Goal: Obtain resource: Download file/media

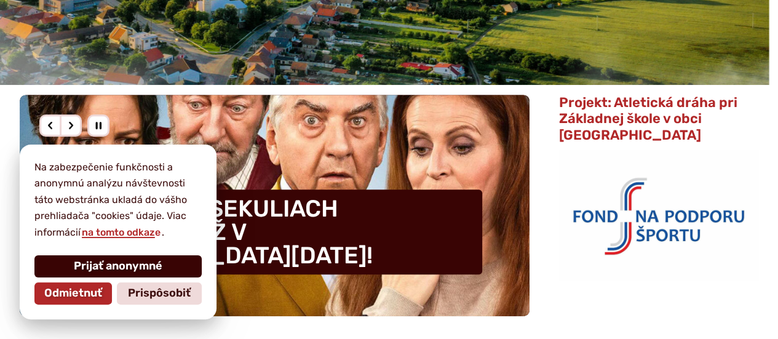
scroll to position [307, 0]
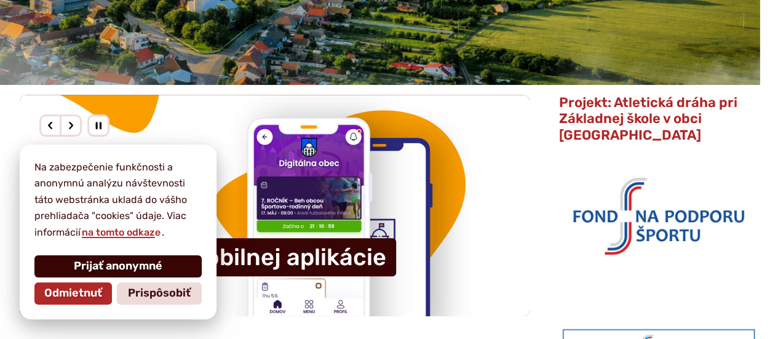
click at [107, 266] on span "Prijať anonymné" at bounding box center [118, 266] width 89 height 14
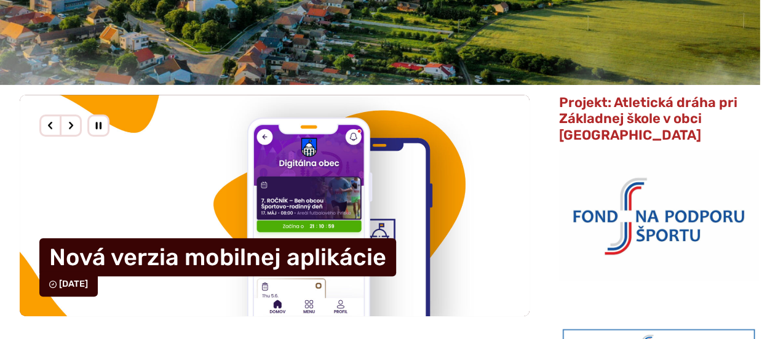
click at [44, 125] on div "Predošlý slajd" at bounding box center [50, 125] width 22 height 22
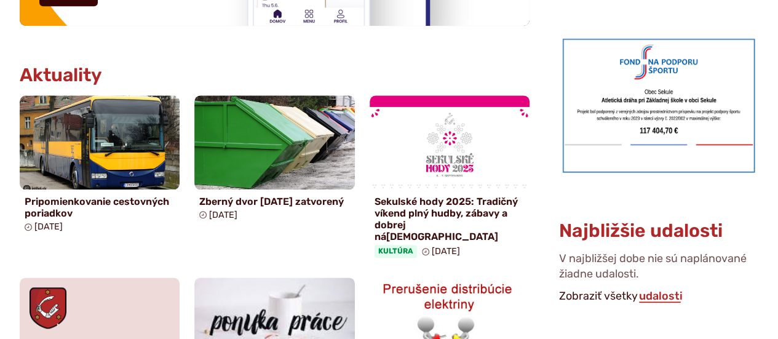
scroll to position [676, 0]
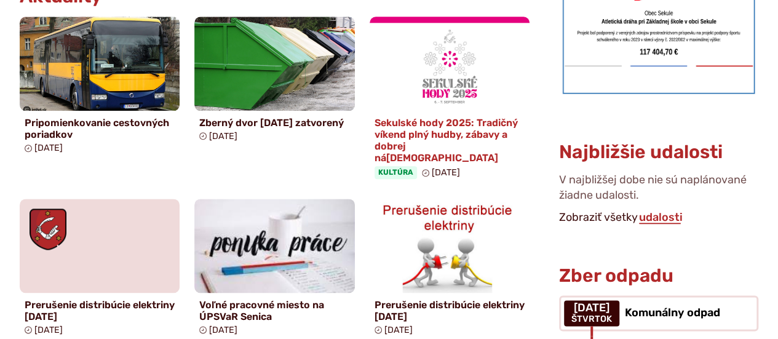
click at [461, 127] on h4 "Sekulské hody 2025: Tradičný víkend plný hudby, zábavy a dobrej nálady" at bounding box center [449, 140] width 150 height 47
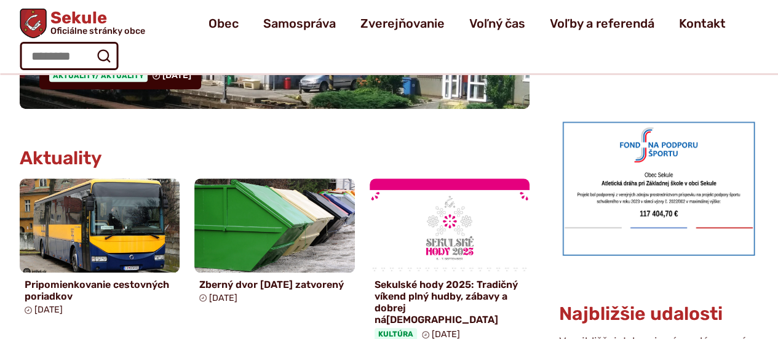
scroll to position [246, 0]
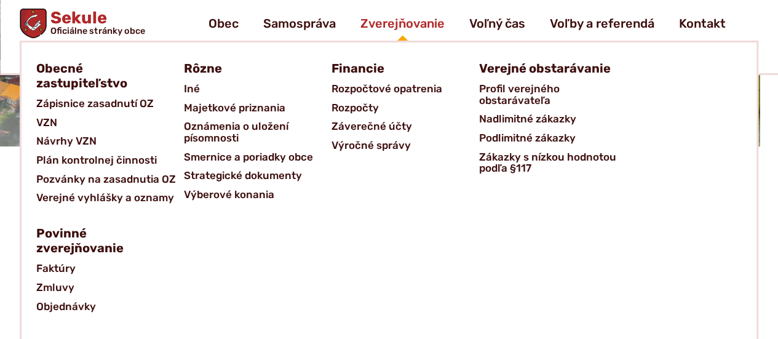
click at [418, 23] on span "Zverejňovanie" at bounding box center [402, 23] width 84 height 34
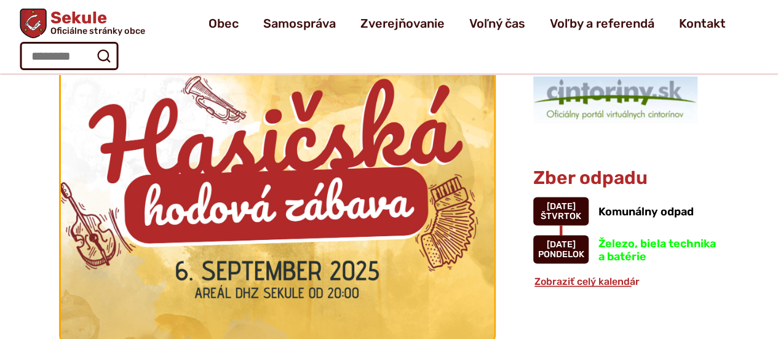
scroll to position [1107, 0]
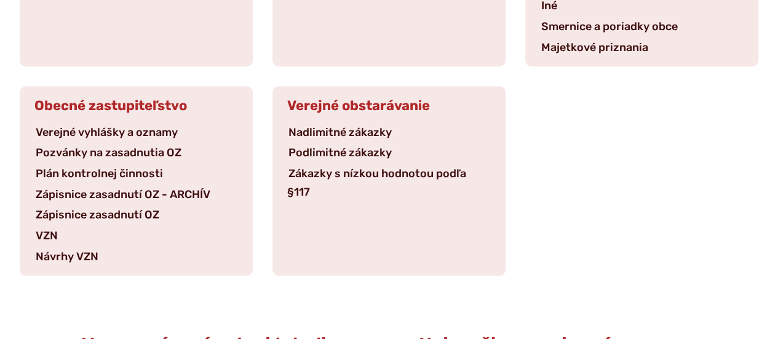
scroll to position [615, 0]
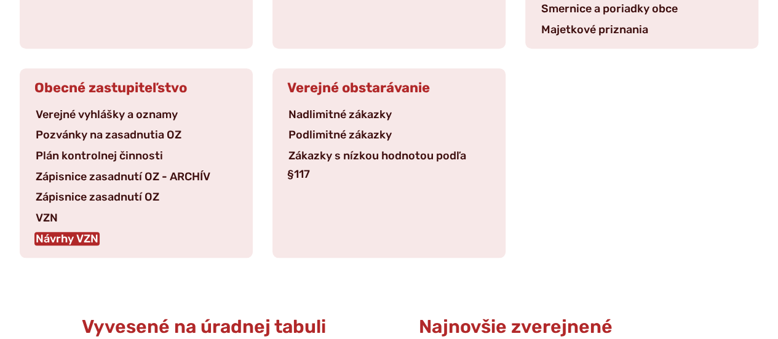
click at [89, 232] on link "Návrhy VZN" at bounding box center [66, 239] width 65 height 14
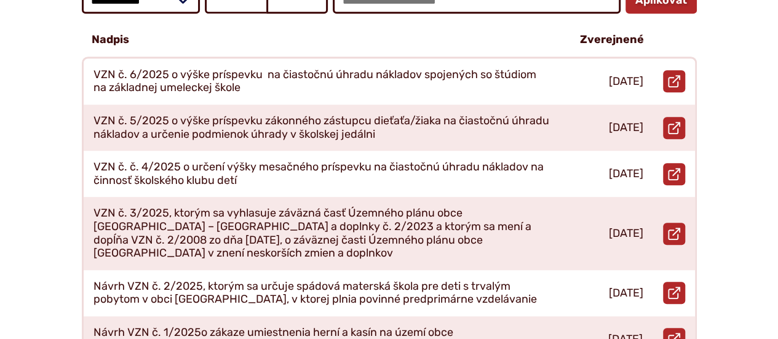
scroll to position [430, 0]
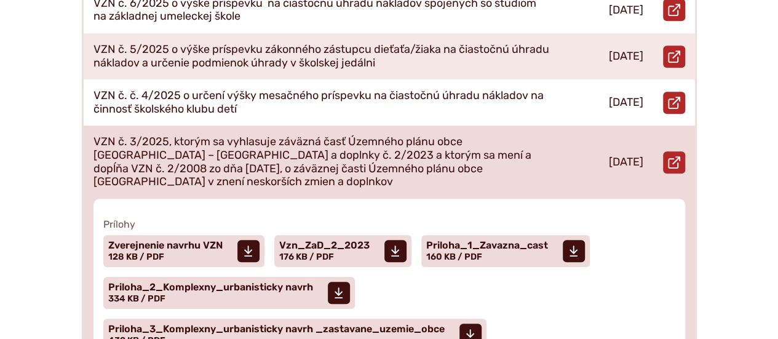
click at [316, 148] on p "VZN č. 3/2025, ktorým sa vyhlasuje záväzná časť Územného plánu obce Sekule – Zm…" at bounding box center [321, 161] width 457 height 53
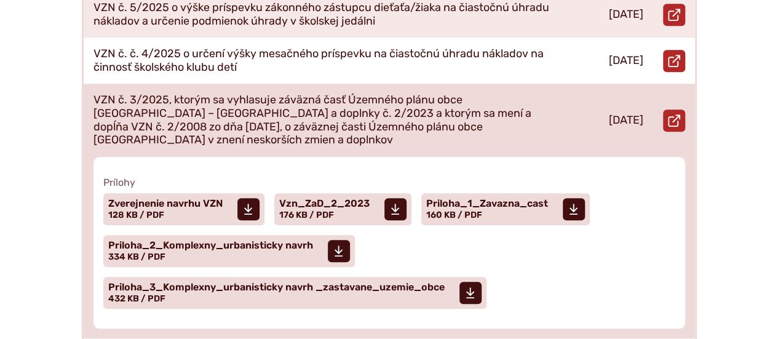
scroll to position [492, 0]
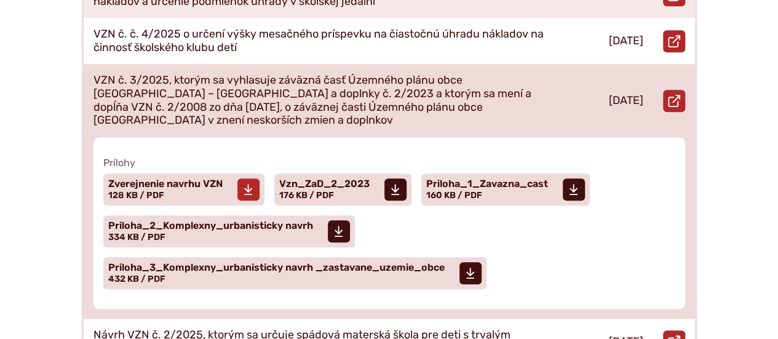
click at [181, 174] on span "Zverejnenie navrhu VZN Veľkosť a typ súboru 128 KB / PDF" at bounding box center [165, 189] width 114 height 31
click at [340, 179] on span "Vzn_ZaD_2_2023" at bounding box center [324, 184] width 90 height 10
click at [264, 263] on span "Priloha_3_Komplexny_urbanisticky navrh _zastavane_uzemie_obce" at bounding box center [276, 268] width 336 height 10
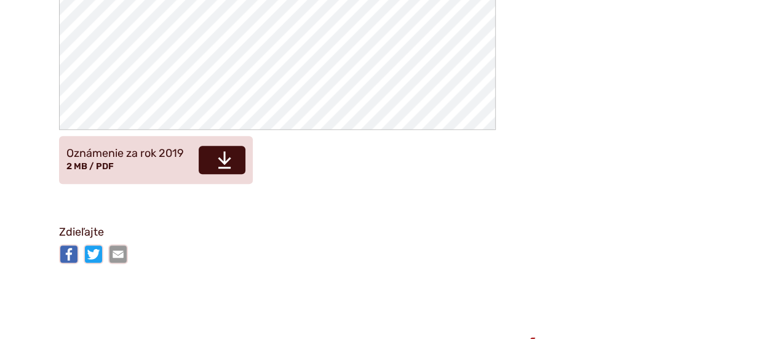
scroll to position [2951, 0]
